Goal: Information Seeking & Learning: Learn about a topic

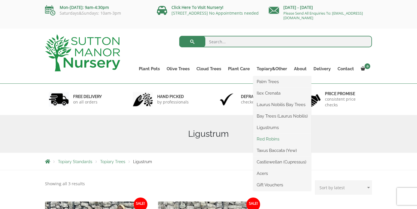
click at [267, 139] on link "Red Robins" at bounding box center [282, 139] width 58 height 9
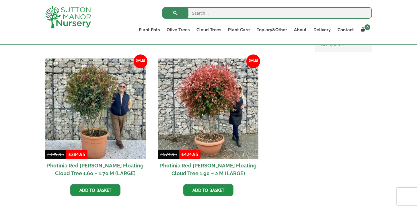
scroll to position [229, 0]
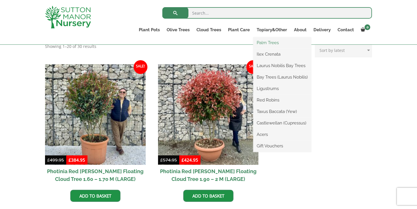
click at [264, 42] on link "Palm Trees" at bounding box center [282, 42] width 58 height 9
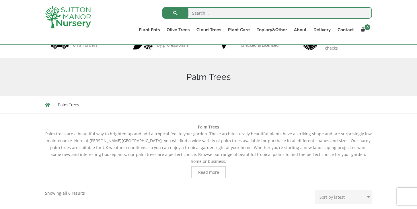
scroll to position [43, 0]
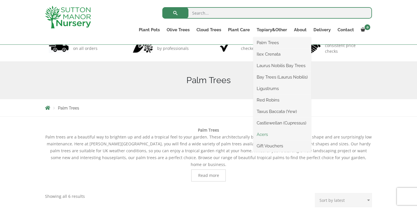
click at [262, 134] on link "Acers" at bounding box center [282, 134] width 58 height 9
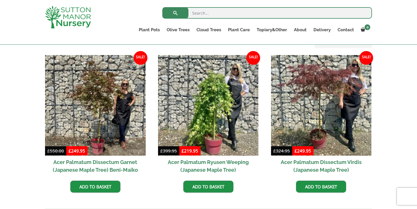
scroll to position [160, 0]
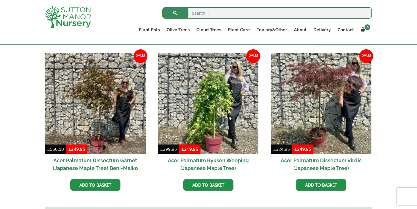
click at [103, 161] on h2 "Acer Palmatum Dissectum Garnet (Japanese Maple Tree) Beni-Maiko" at bounding box center [95, 164] width 101 height 21
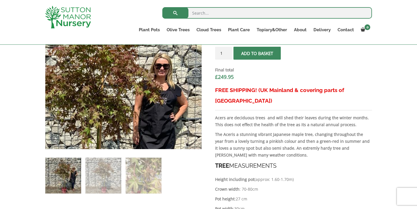
scroll to position [231, 0]
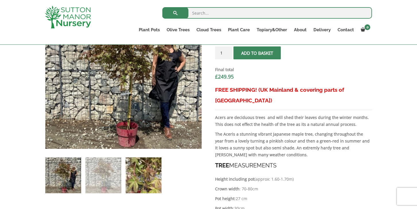
click at [137, 175] on img at bounding box center [144, 175] width 36 height 36
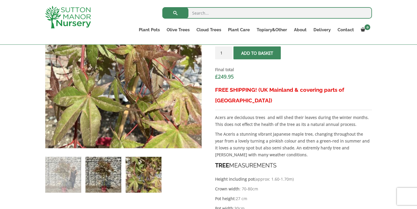
click at [109, 183] on img at bounding box center [103, 175] width 36 height 36
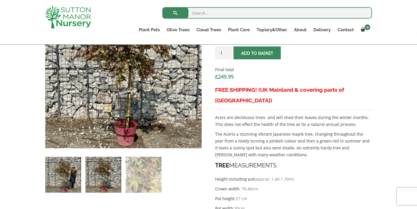
click at [58, 179] on img at bounding box center [63, 175] width 36 height 36
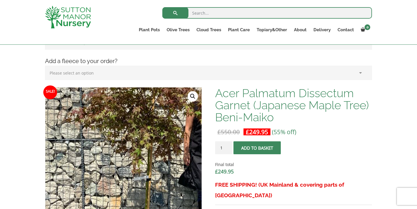
scroll to position [140, 0]
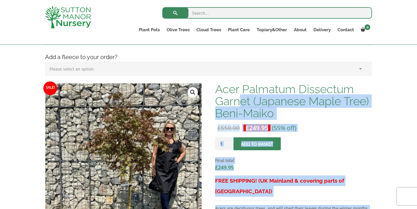
drag, startPoint x: 214, startPoint y: 88, endPoint x: 238, endPoint y: 103, distance: 27.7
click at [345, 128] on p "£ 550.00 Original price was: £550.00. £ 249.95 Current price is: £249.95. (55% …" at bounding box center [293, 127] width 157 height 7
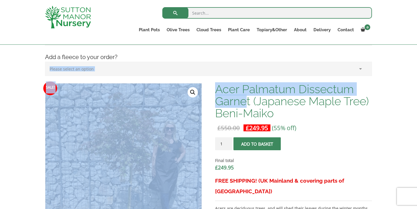
drag, startPoint x: 211, startPoint y: 82, endPoint x: 248, endPoint y: 101, distance: 41.9
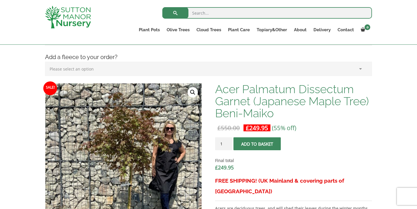
click at [282, 112] on h1 "Acer Palmatum Dissectum Garnet (Japanese Maple Tree) Beni-Maiko" at bounding box center [293, 101] width 157 height 36
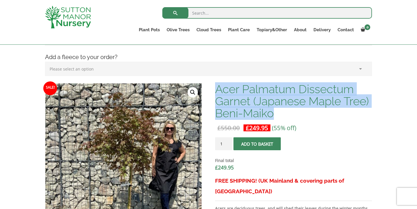
drag, startPoint x: 279, startPoint y: 113, endPoint x: 215, endPoint y: 88, distance: 68.6
click at [215, 88] on h1 "Acer Palmatum Dissectum Garnet (Japanese Maple Tree) Beni-Maiko" at bounding box center [293, 101] width 157 height 36
copy h1 "Acer Palmatum Dissectum Garnet (Japanese Maple Tree) Beni-Maiko"
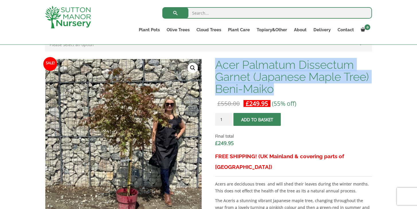
scroll to position [164, 0]
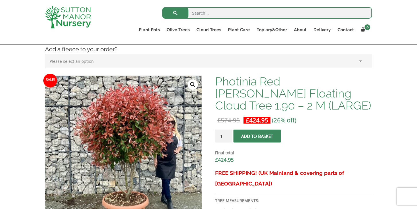
scroll to position [148, 0]
